Goal: Obtain resource: Download file/media

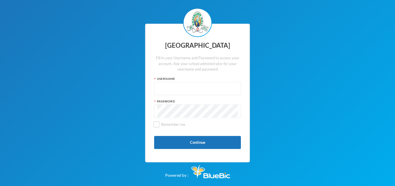
click at [183, 92] on input "text" at bounding box center [197, 88] width 80 height 13
type input "glh25cs01"
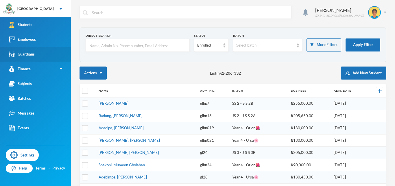
click at [54, 58] on link "Guardians" at bounding box center [35, 54] width 71 height 15
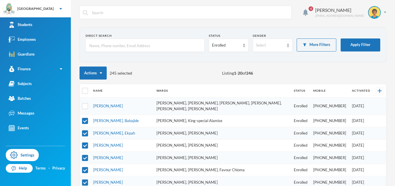
click at [89, 89] on th at bounding box center [85, 90] width 10 height 13
click at [83, 90] on input "checkbox" at bounding box center [85, 91] width 6 height 6
checkbox input "true"
click at [103, 67] on button "Actions" at bounding box center [92, 72] width 27 height 13
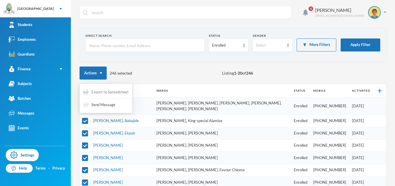
click at [102, 96] on div "Export to Spreadsheet" at bounding box center [106, 92] width 47 height 11
click at [285, 8] on div at bounding box center [185, 12] width 212 height 13
click at [290, 13] on div "4 [PERSON_NAME] [EMAIL_ADDRESS][DOMAIN_NAME]" at bounding box center [232, 17] width 307 height 22
